Goal: Information Seeking & Learning: Learn about a topic

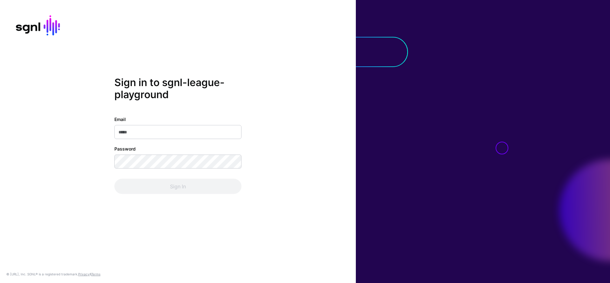
type input "**********"
click at [193, 194] on div "**********" at bounding box center [178, 141] width 356 height 130
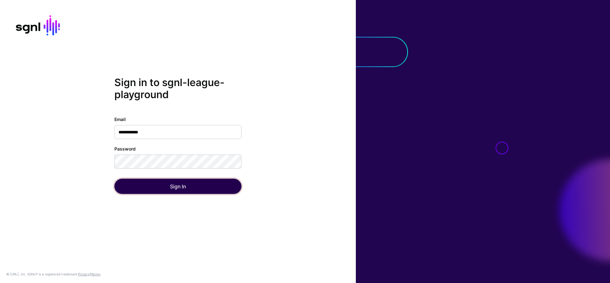
click at [194, 191] on button "Sign In" at bounding box center [177, 186] width 127 height 15
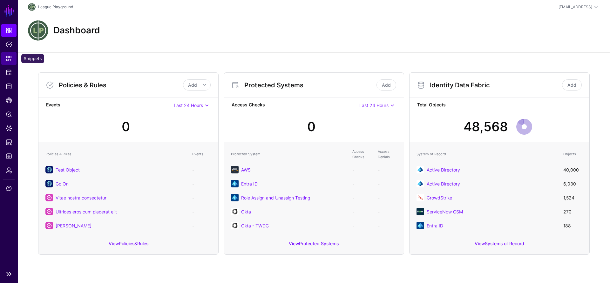
click at [8, 59] on span "Snippets" at bounding box center [9, 58] width 6 height 6
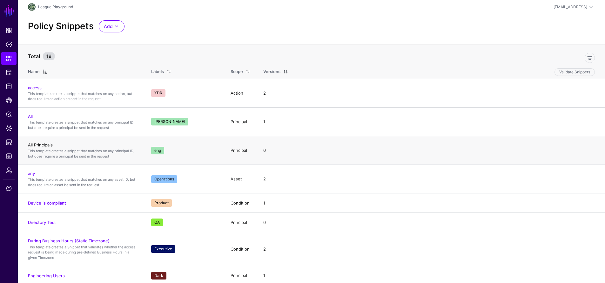
click at [43, 146] on link "All Principals" at bounding box center [40, 144] width 25 height 5
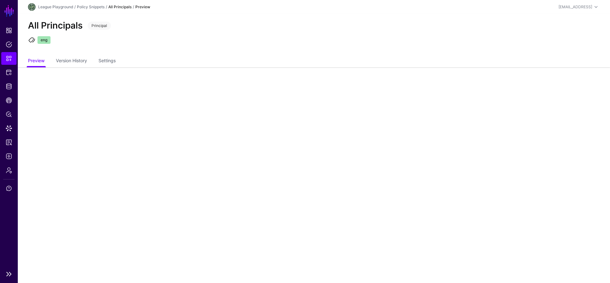
click at [8, 59] on span "Snippets" at bounding box center [9, 58] width 6 height 6
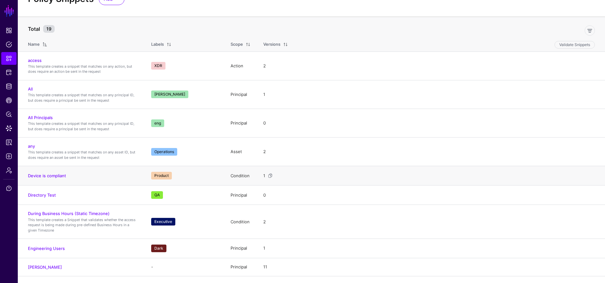
scroll to position [30, 0]
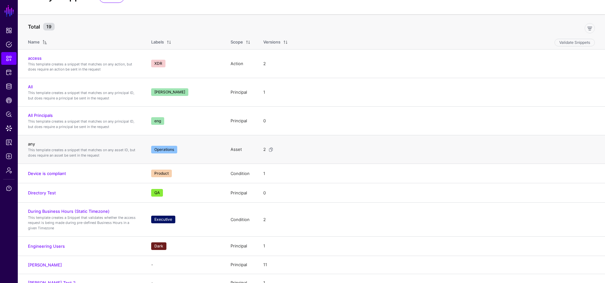
click at [33, 144] on link "any" at bounding box center [31, 143] width 7 height 5
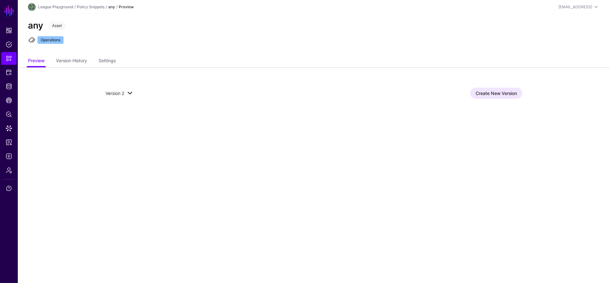
click at [131, 92] on span at bounding box center [130, 93] width 8 height 8
click at [124, 114] on span "Version 1" at bounding box center [119, 114] width 18 height 5
click at [10, 61] on span "Snippets" at bounding box center [9, 58] width 6 height 6
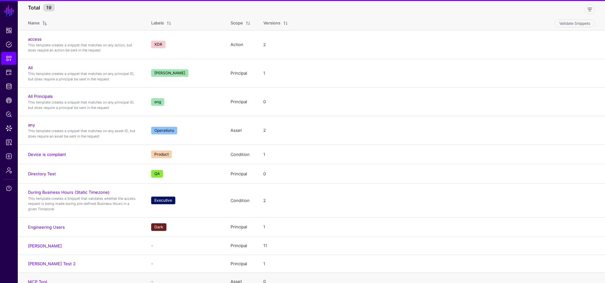
scroll to position [129, 0]
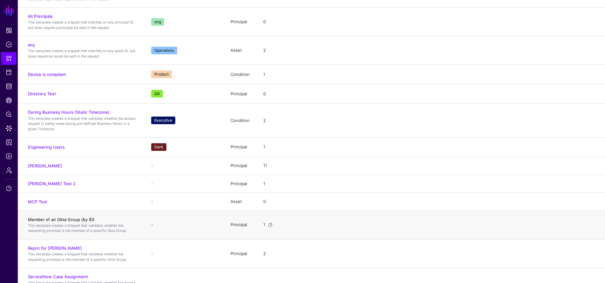
click at [57, 221] on link "Member of an Okta Group (by ID)" at bounding box center [61, 219] width 66 height 5
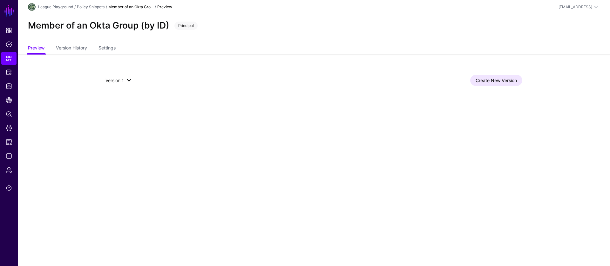
click at [125, 83] on span at bounding box center [128, 81] width 9 height 8
click at [128, 81] on span at bounding box center [129, 81] width 8 height 8
click at [45, 97] on app-snippets-item-preview "Version 1 Version 1 Create New Version" at bounding box center [314, 81] width 592 height 52
click at [12, 60] on link "Snippets" at bounding box center [8, 58] width 15 height 13
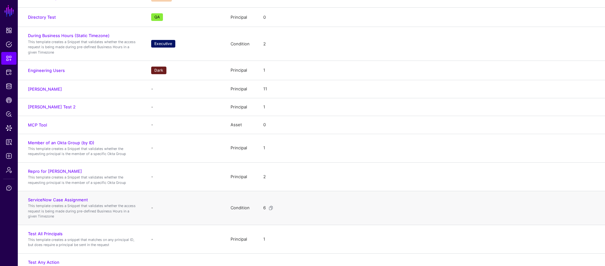
scroll to position [210, 0]
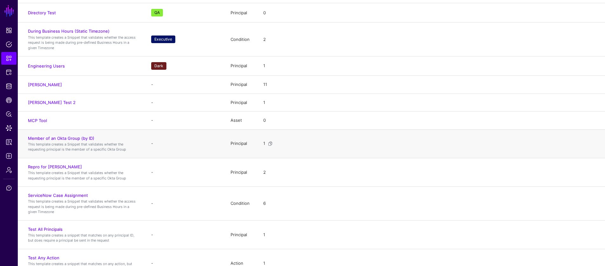
click at [77, 135] on td "Member of an Okta Group (by ID) This template creates a Snippet that validates …" at bounding box center [81, 144] width 127 height 29
click at [80, 136] on link "Member of an Okta Group (by ID)" at bounding box center [61, 138] width 66 height 5
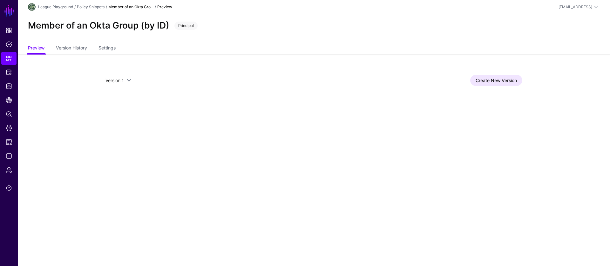
click at [495, 70] on div "Version 1 Version 1 Create New Version" at bounding box center [313, 81] width 457 height 52
click at [495, 77] on link "Create New Version" at bounding box center [496, 80] width 52 height 11
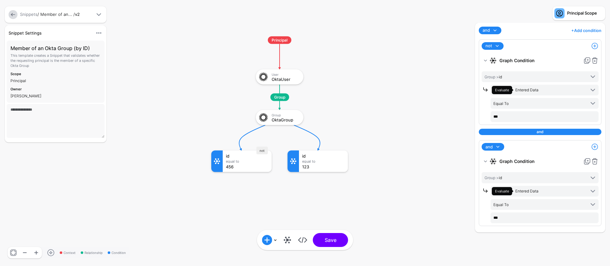
click at [15, 16] on link at bounding box center [13, 14] width 9 height 9
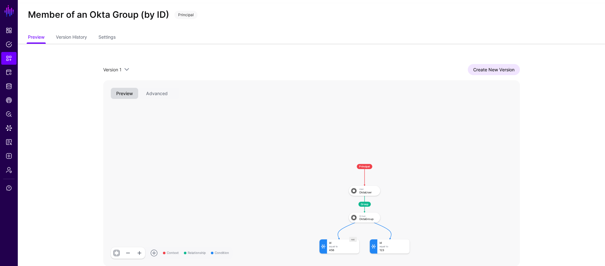
scroll to position [31, 0]
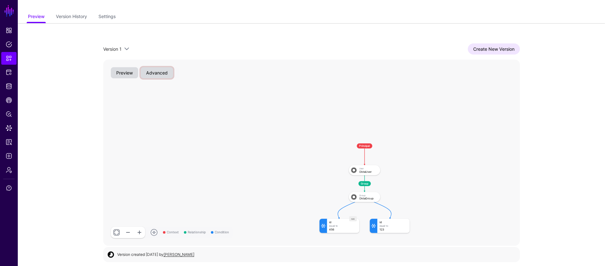
click at [149, 70] on button "Advanced" at bounding box center [157, 72] width 32 height 11
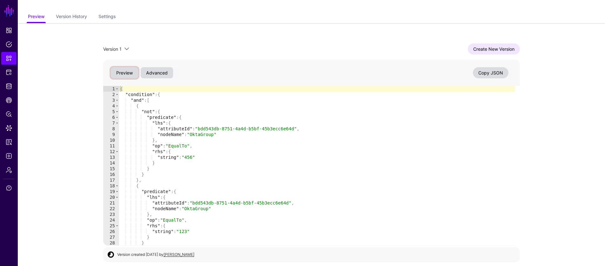
click at [131, 71] on button "Preview" at bounding box center [124, 72] width 27 height 11
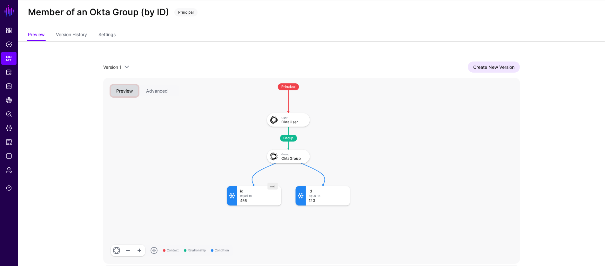
scroll to position [0, 0]
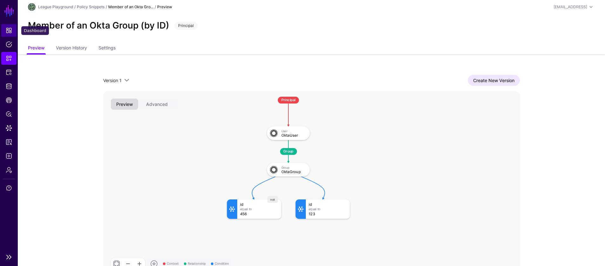
click at [9, 30] on span "Dashboard" at bounding box center [9, 30] width 6 height 6
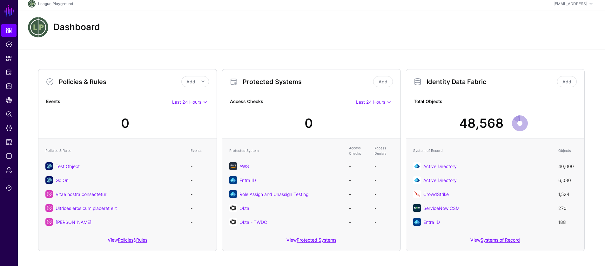
scroll to position [9, 0]
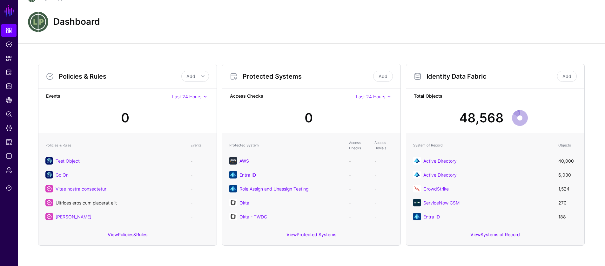
click at [78, 203] on link "Ultrices eros cum placerat elit" at bounding box center [86, 202] width 61 height 5
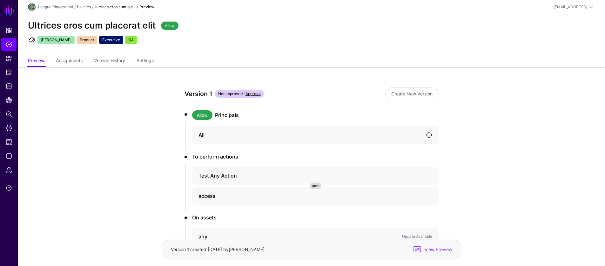
click at [428, 133] on link at bounding box center [429, 135] width 6 height 6
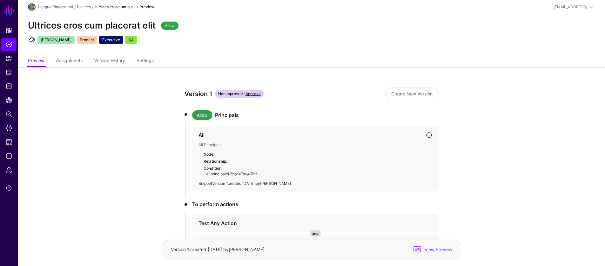
click at [223, 182] on link "Version 1" at bounding box center [220, 183] width 16 height 5
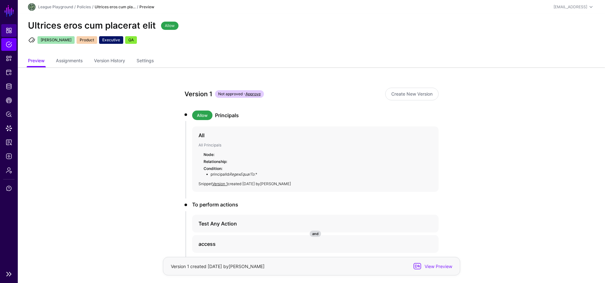
click at [12, 29] on link "Dashboard" at bounding box center [8, 30] width 15 height 13
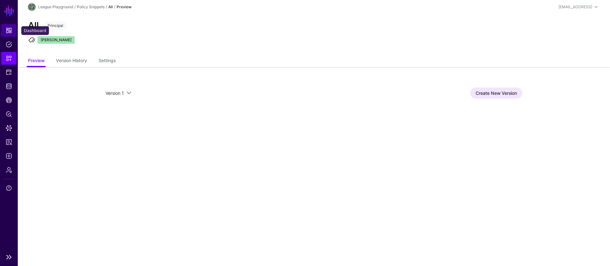
click at [8, 29] on span "Dashboard" at bounding box center [9, 30] width 6 height 6
